Goal: Information Seeking & Learning: Learn about a topic

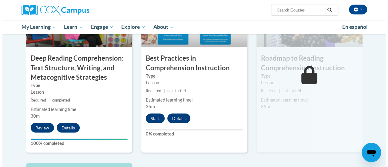
scroll to position [506, 0]
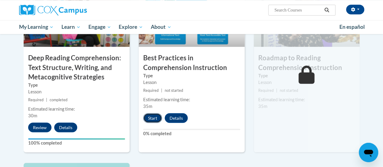
click at [153, 117] on button "Start" at bounding box center [152, 118] width 19 height 10
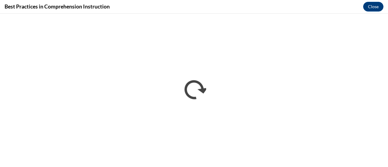
scroll to position [0, 0]
